Goal: Information Seeking & Learning: Learn about a topic

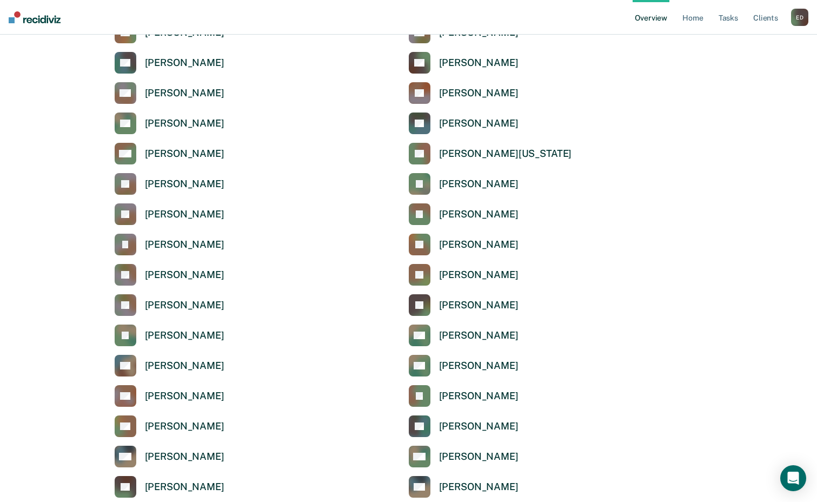
scroll to position [2920, 0]
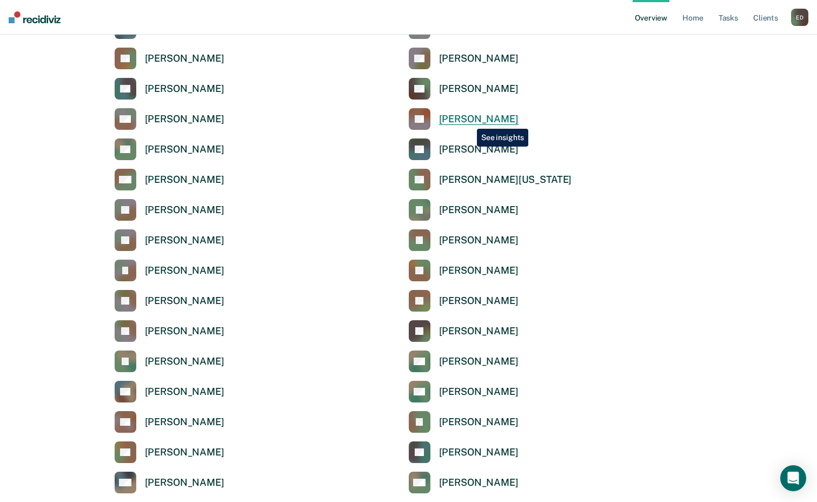
click at [469, 121] on div "[PERSON_NAME]" at bounding box center [478, 119] width 79 height 12
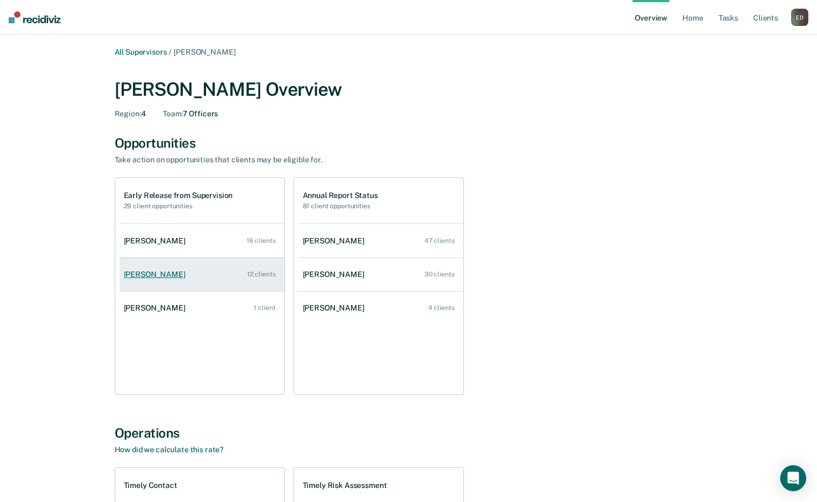
click at [162, 275] on div "[PERSON_NAME]" at bounding box center [157, 274] width 66 height 9
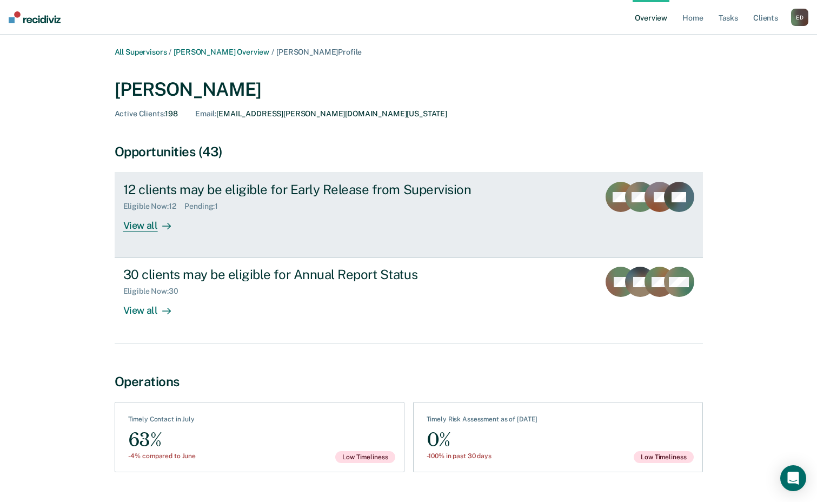
click at [150, 225] on div "View all" at bounding box center [153, 221] width 61 height 21
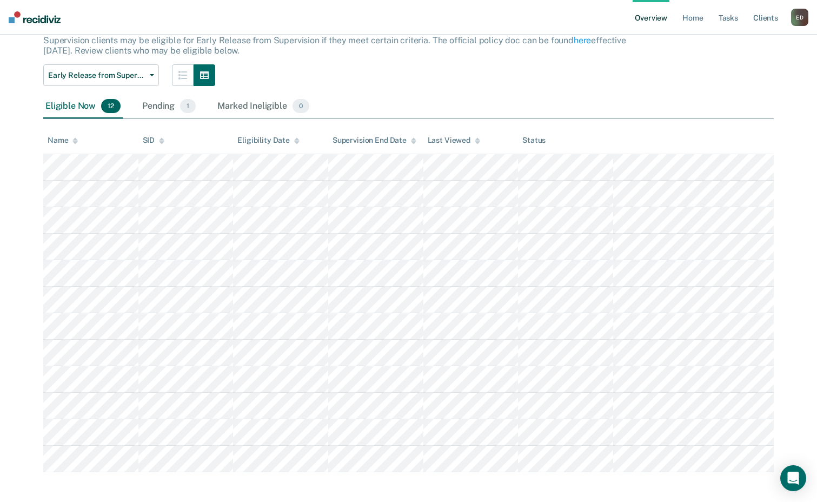
scroll to position [75, 0]
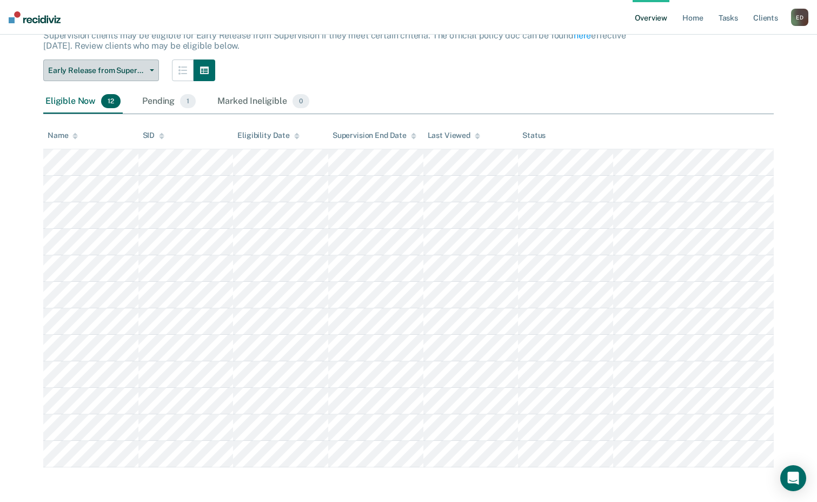
click at [148, 70] on span "button" at bounding box center [149, 70] width 9 height 2
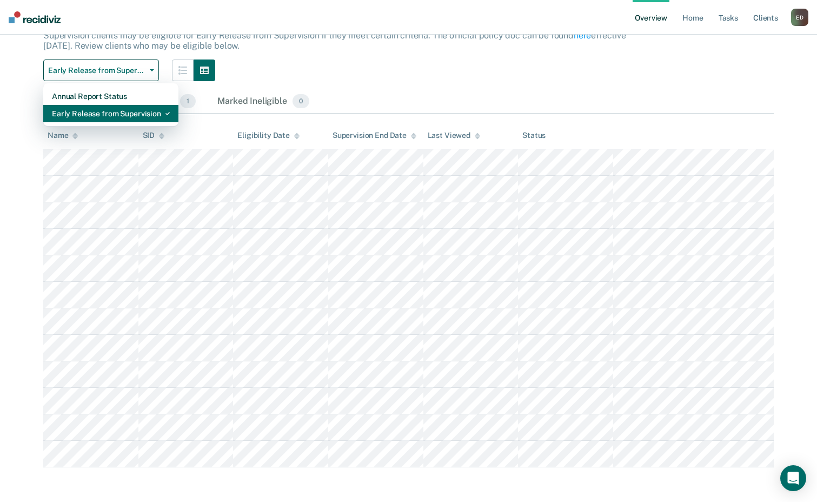
click at [131, 108] on div "Early Release from Supervision" at bounding box center [111, 113] width 118 height 17
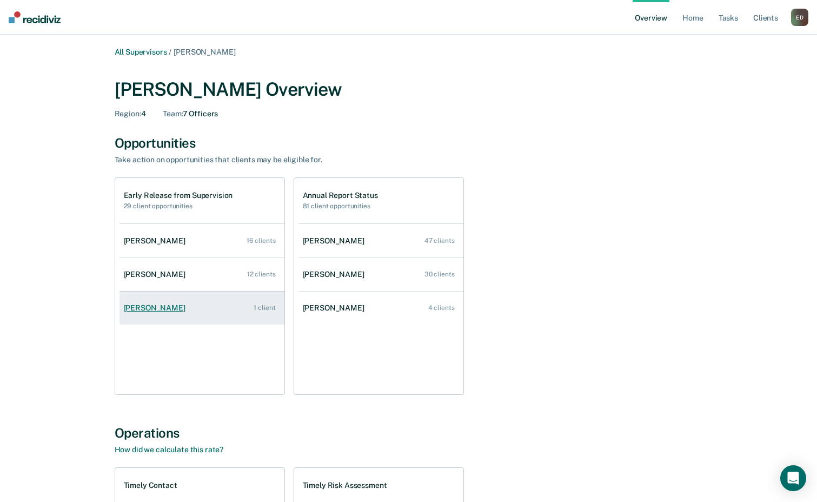
click at [172, 309] on div "[PERSON_NAME]" at bounding box center [157, 307] width 66 height 9
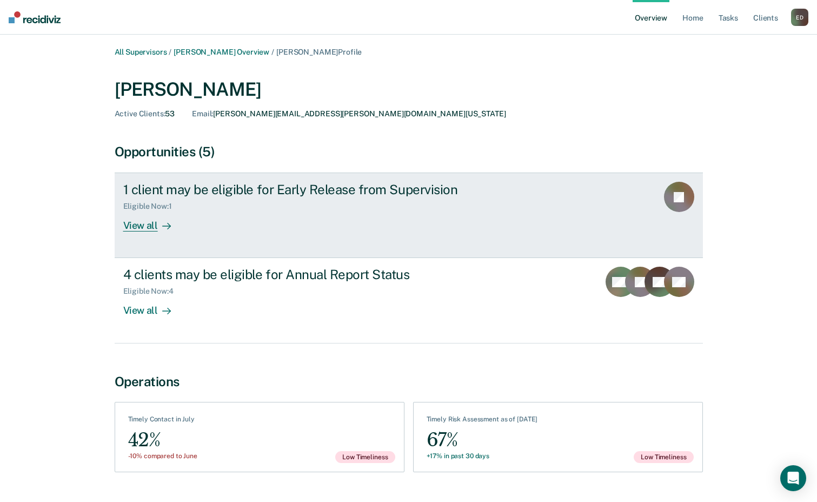
click at [134, 228] on div "View all" at bounding box center [153, 221] width 61 height 21
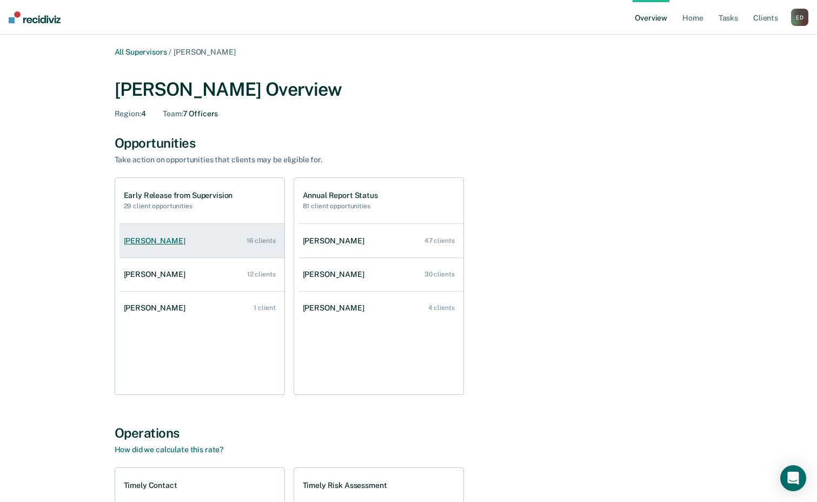
click at [162, 243] on div "[PERSON_NAME]" at bounding box center [157, 240] width 66 height 9
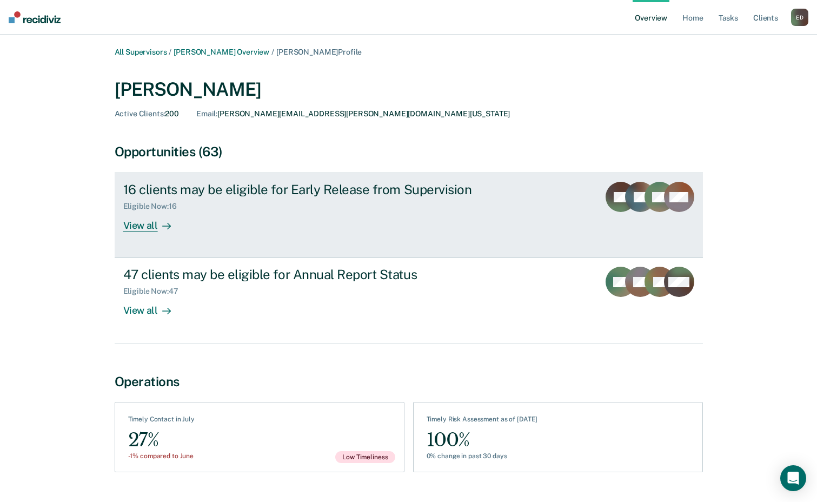
click at [142, 224] on div "View all" at bounding box center [153, 221] width 61 height 21
